Goal: Transaction & Acquisition: Purchase product/service

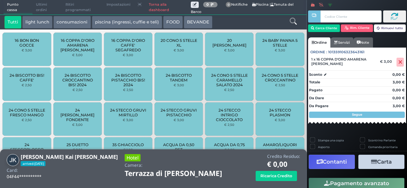
click at [291, 20] on icon at bounding box center [292, 21] width 7 height 7
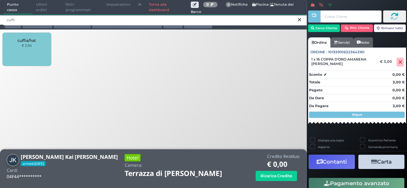
type input "cuffi"
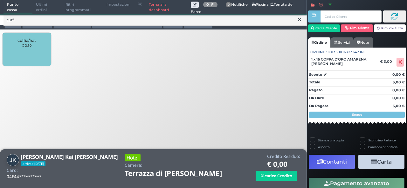
click at [34, 50] on div "cuffia/hat € 2,50" at bounding box center [27, 49] width 48 height 33
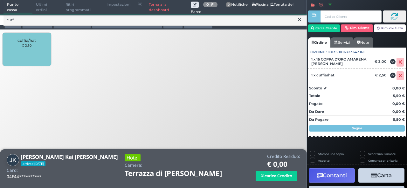
click at [34, 50] on div "cuffia/hat € 2,50" at bounding box center [27, 49] width 48 height 33
click at [398, 62] on icon at bounding box center [400, 62] width 4 height 0
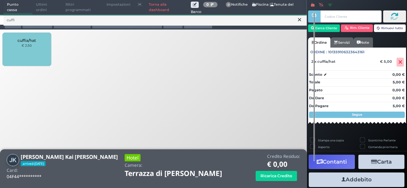
scroll to position [36, 0]
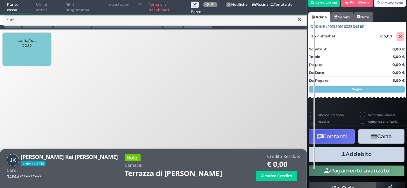
click at [366, 154] on button "Addebito" at bounding box center [356, 154] width 96 height 14
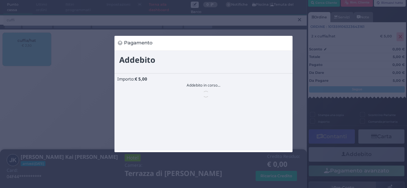
scroll to position [0, 0]
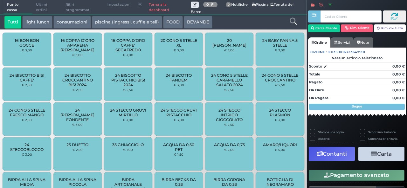
click at [371, 154] on icon "button" at bounding box center [374, 153] width 6 height 5
